Goal: Find specific page/section: Find specific page/section

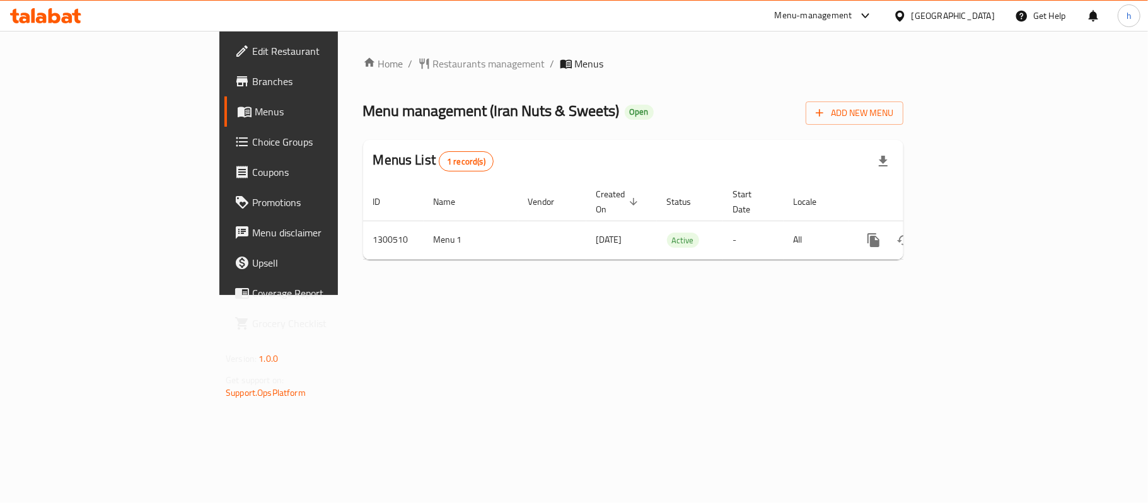
click at [987, 9] on div "[GEOGRAPHIC_DATA]" at bounding box center [952, 16] width 83 height 14
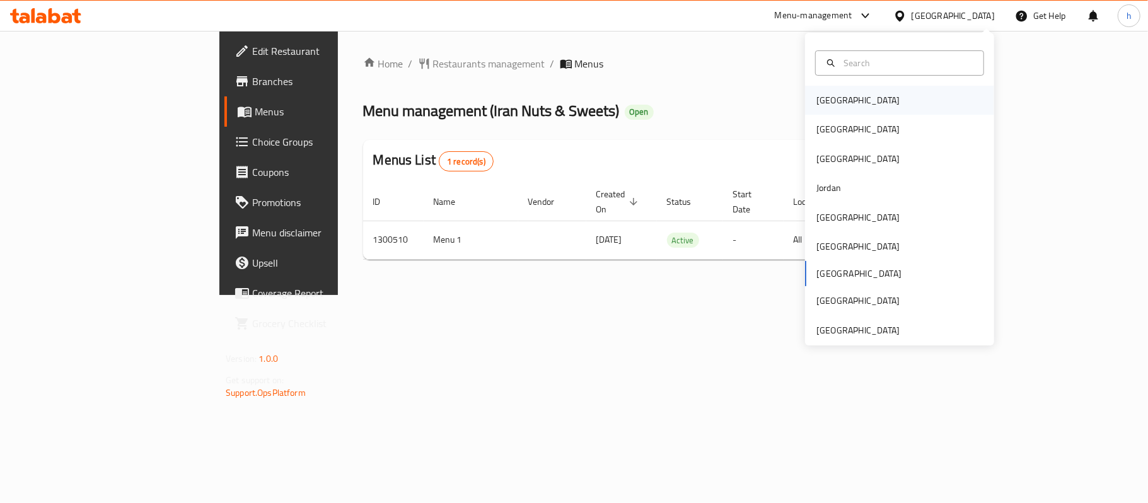
click at [865, 100] on div "[GEOGRAPHIC_DATA]" at bounding box center [899, 100] width 189 height 29
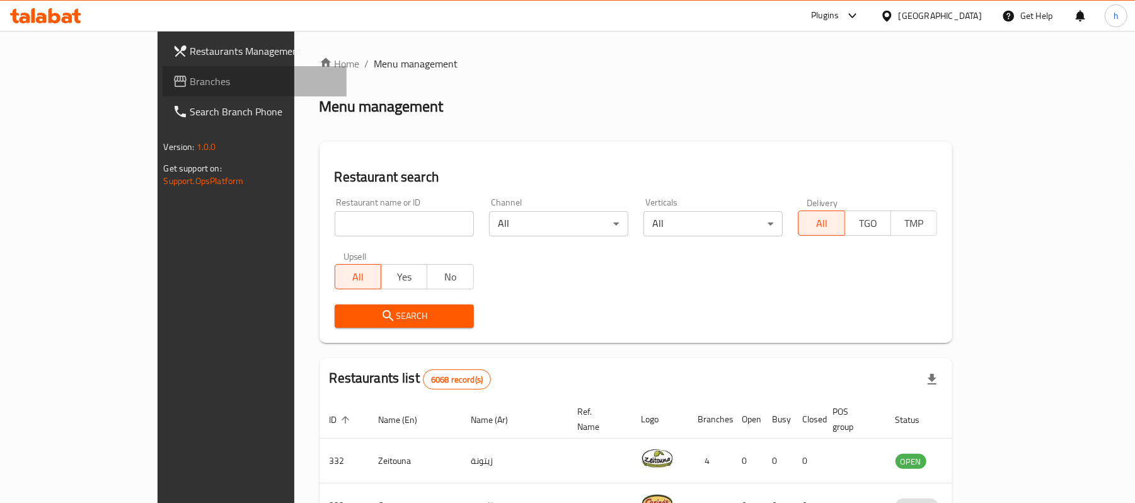
click at [190, 84] on span "Branches" at bounding box center [263, 81] width 147 height 15
